Goal: Task Accomplishment & Management: Manage account settings

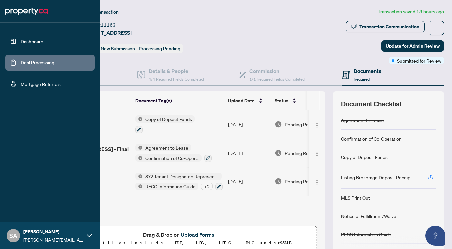
scroll to position [19, 0]
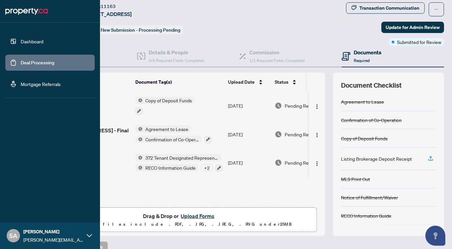
click at [21, 64] on link "Deal Processing" at bounding box center [38, 63] width 34 height 6
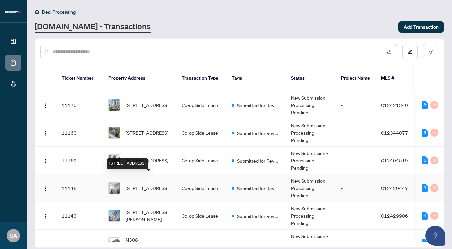
click at [154, 184] on span "[STREET_ADDRESS]" at bounding box center [147, 187] width 43 height 7
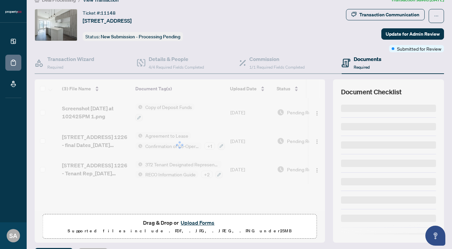
scroll to position [19, 0]
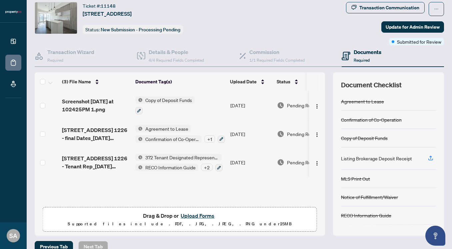
click at [206, 218] on button "Upload Forms" at bounding box center [198, 215] width 38 height 9
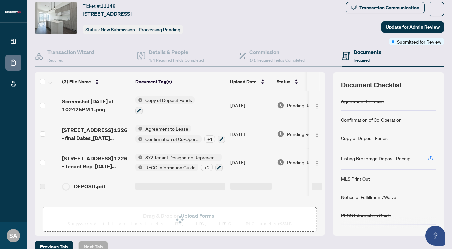
scroll to position [30, 0]
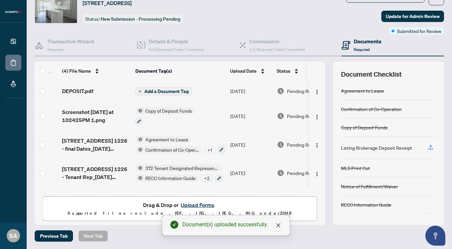
click at [162, 89] on span "Add a Document Tag" at bounding box center [166, 91] width 44 height 5
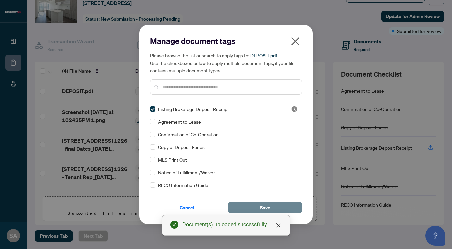
click at [262, 207] on span "Save" at bounding box center [265, 207] width 10 height 11
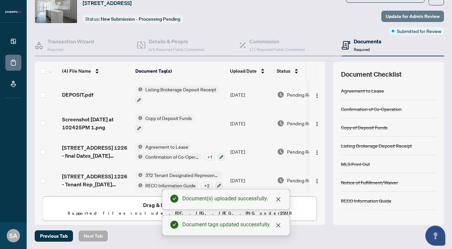
click at [391, 13] on span "Update for Admin Review" at bounding box center [413, 16] width 54 height 11
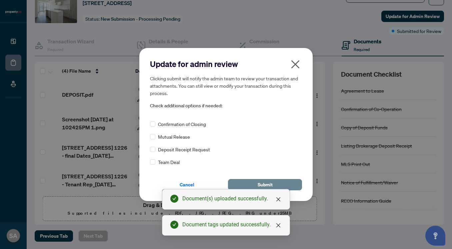
click at [270, 184] on span "Submit" at bounding box center [265, 184] width 15 height 11
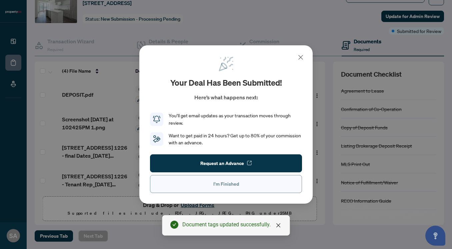
click at [234, 184] on span "I'm Finished" at bounding box center [226, 184] width 26 height 11
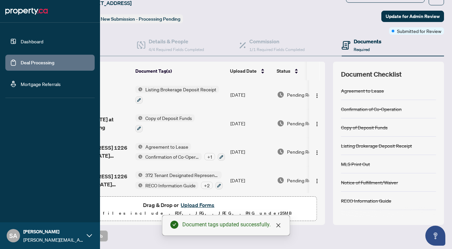
click at [21, 63] on link "Deal Processing" at bounding box center [38, 63] width 34 height 6
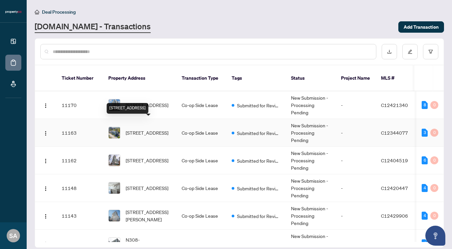
click at [150, 129] on span "[STREET_ADDRESS]" at bounding box center [147, 132] width 43 height 7
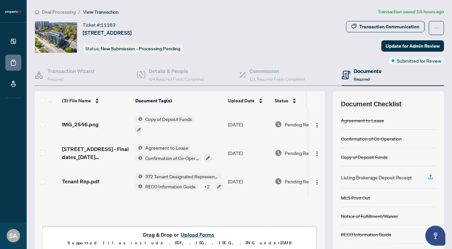
click at [190, 232] on button "Upload Forms" at bounding box center [198, 234] width 38 height 9
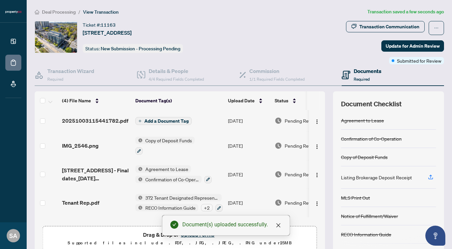
click at [173, 120] on span "Add a Document Tag" at bounding box center [166, 121] width 44 height 5
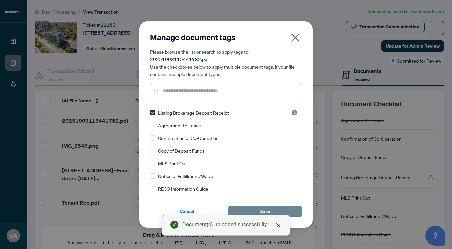
click at [276, 211] on button "Save" at bounding box center [265, 211] width 74 height 11
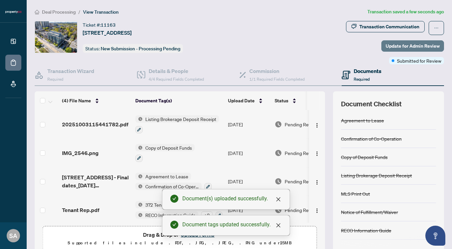
click at [406, 43] on span "Update for Admin Review" at bounding box center [413, 46] width 54 height 11
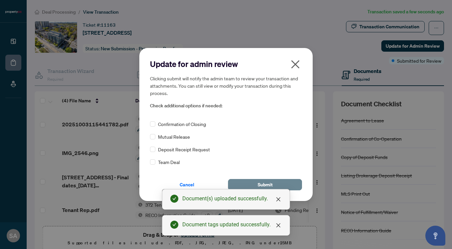
click at [273, 183] on button "Submit" at bounding box center [265, 184] width 74 height 11
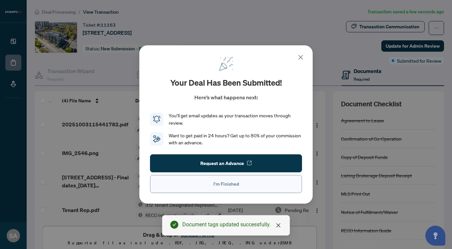
click at [255, 183] on button "I'm Finished" at bounding box center [226, 184] width 152 height 18
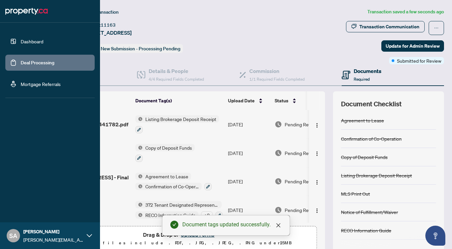
click at [21, 66] on link "Deal Processing" at bounding box center [38, 63] width 34 height 6
